Goal: Task Accomplishment & Management: Manage account settings

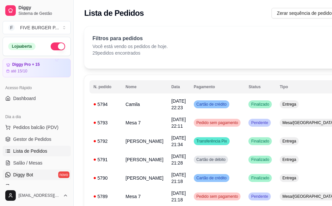
scroll to position [33, 0]
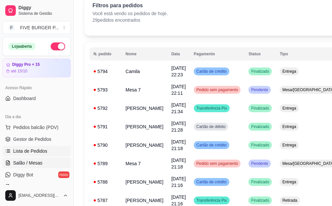
click at [26, 163] on span "Salão / Mesas" at bounding box center [27, 162] width 29 height 7
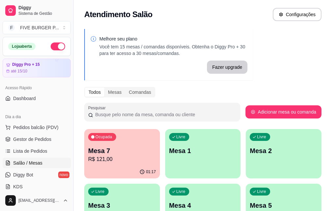
click at [108, 155] on p "R$ 121,00" at bounding box center [122, 159] width 68 height 8
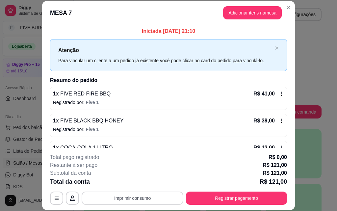
click at [136, 199] on button "Imprimir consumo" at bounding box center [133, 197] width 102 height 13
click at [126, 181] on button "IMPRESSORA" at bounding box center [132, 182] width 46 height 10
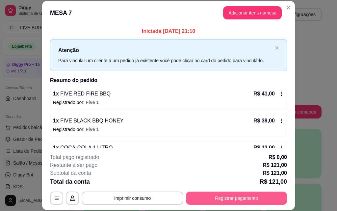
click at [219, 201] on button "Registrar pagamento" at bounding box center [236, 197] width 101 height 13
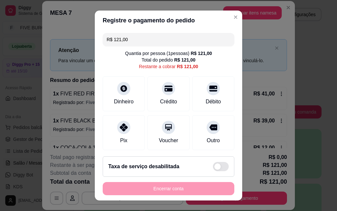
drag, startPoint x: 136, startPoint y: 43, endPoint x: 19, endPoint y: 47, distance: 117.1
click at [19, 47] on div "Registre o pagamento do pedido R$ 121,00 Quantia por pessoa ( 1 pessoas) R$ 121…" at bounding box center [168, 105] width 337 height 211
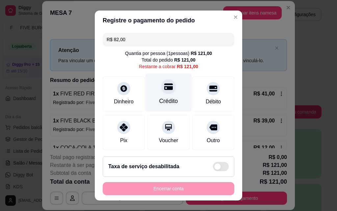
click at [176, 91] on div "Crédito" at bounding box center [168, 92] width 46 height 38
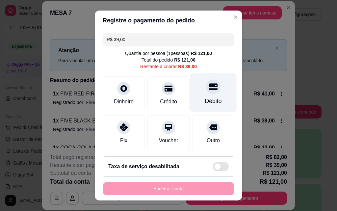
click at [209, 88] on icon at bounding box center [213, 86] width 9 height 9
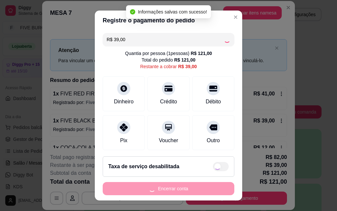
type input "R$ 0,00"
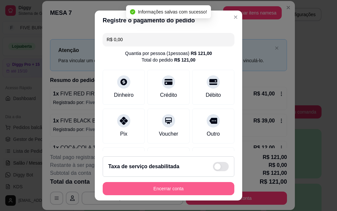
click at [176, 187] on button "Encerrar conta" at bounding box center [168, 188] width 131 height 13
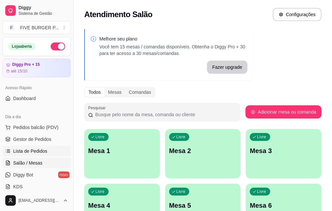
click at [26, 149] on span "Lista de Pedidos" at bounding box center [30, 151] width 34 height 7
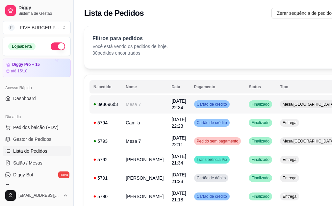
click at [208, 103] on span "Cartão de crédito" at bounding box center [211, 104] width 33 height 5
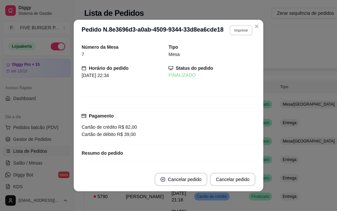
click at [237, 32] on button "Imprimir" at bounding box center [240, 30] width 23 height 10
click at [234, 52] on button "IMPRESSORA" at bounding box center [227, 53] width 48 height 11
